Goal: Information Seeking & Learning: Learn about a topic

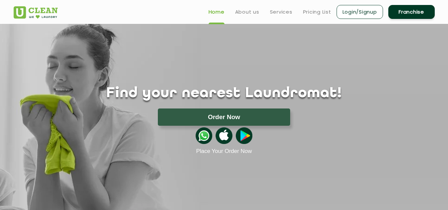
click at [306, 17] on ul "Home About us Services Pricing List Login/Signup Franchise" at bounding box center [318, 12] width 231 height 16
click at [319, 12] on link "Pricing List" at bounding box center [317, 12] width 28 height 8
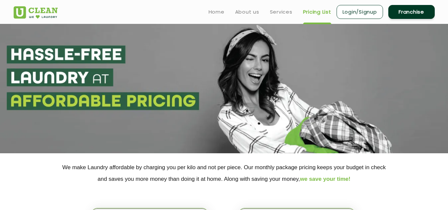
click at [312, 22] on header "Home About us Services Pricing List Login/Signup Franchise" at bounding box center [224, 12] width 448 height 24
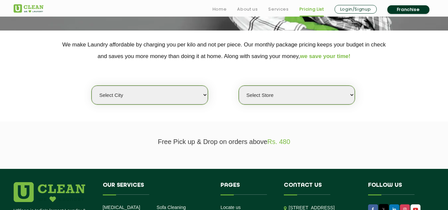
scroll to position [120, 0]
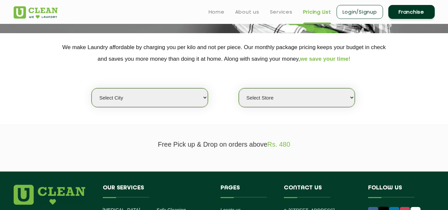
click at [178, 99] on select "Select city [GEOGRAPHIC_DATA] [GEOGRAPHIC_DATA] [GEOGRAPHIC_DATA] [GEOGRAPHIC_D…" at bounding box center [149, 97] width 116 height 19
select select "192"
click at [91, 88] on select "Select city [GEOGRAPHIC_DATA] [GEOGRAPHIC_DATA] [GEOGRAPHIC_DATA] [GEOGRAPHIC_D…" at bounding box center [149, 97] width 116 height 19
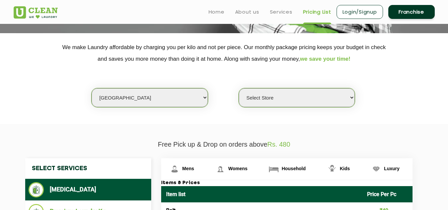
click at [273, 103] on select "Select Store [GEOGRAPHIC_DATA]" at bounding box center [297, 97] width 116 height 19
select select "566"
click at [239, 88] on select "Select Store [GEOGRAPHIC_DATA]" at bounding box center [297, 97] width 116 height 19
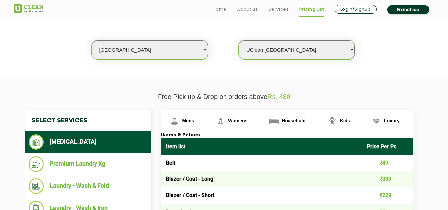
scroll to position [168, 0]
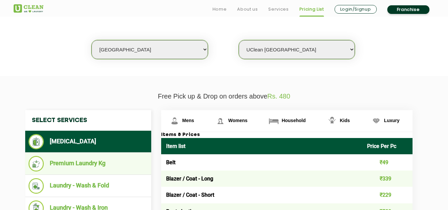
click at [102, 163] on li "Premium Laundry Kg" at bounding box center [88, 164] width 119 height 16
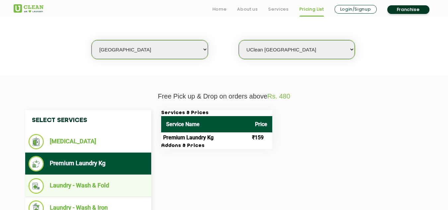
click at [91, 183] on li "Laundry - Wash & Fold" at bounding box center [88, 186] width 119 height 16
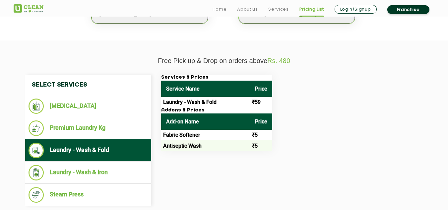
scroll to position [204, 0]
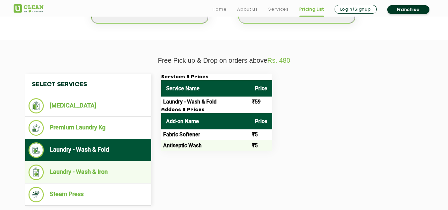
click at [108, 171] on li "Laundry - Wash & Iron" at bounding box center [88, 172] width 119 height 16
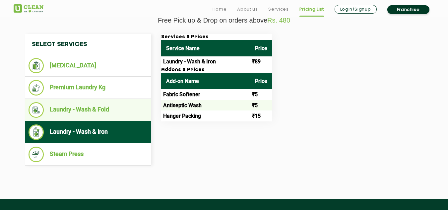
scroll to position [244, 0]
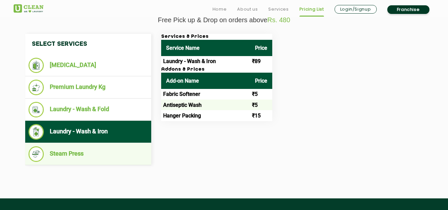
click at [86, 148] on li "Steam Press" at bounding box center [88, 154] width 119 height 16
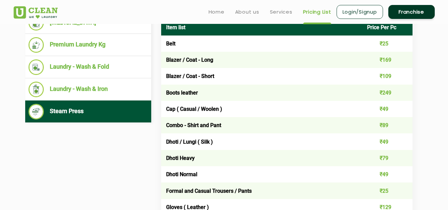
scroll to position [286, 0]
